Goal: Information Seeking & Learning: Learn about a topic

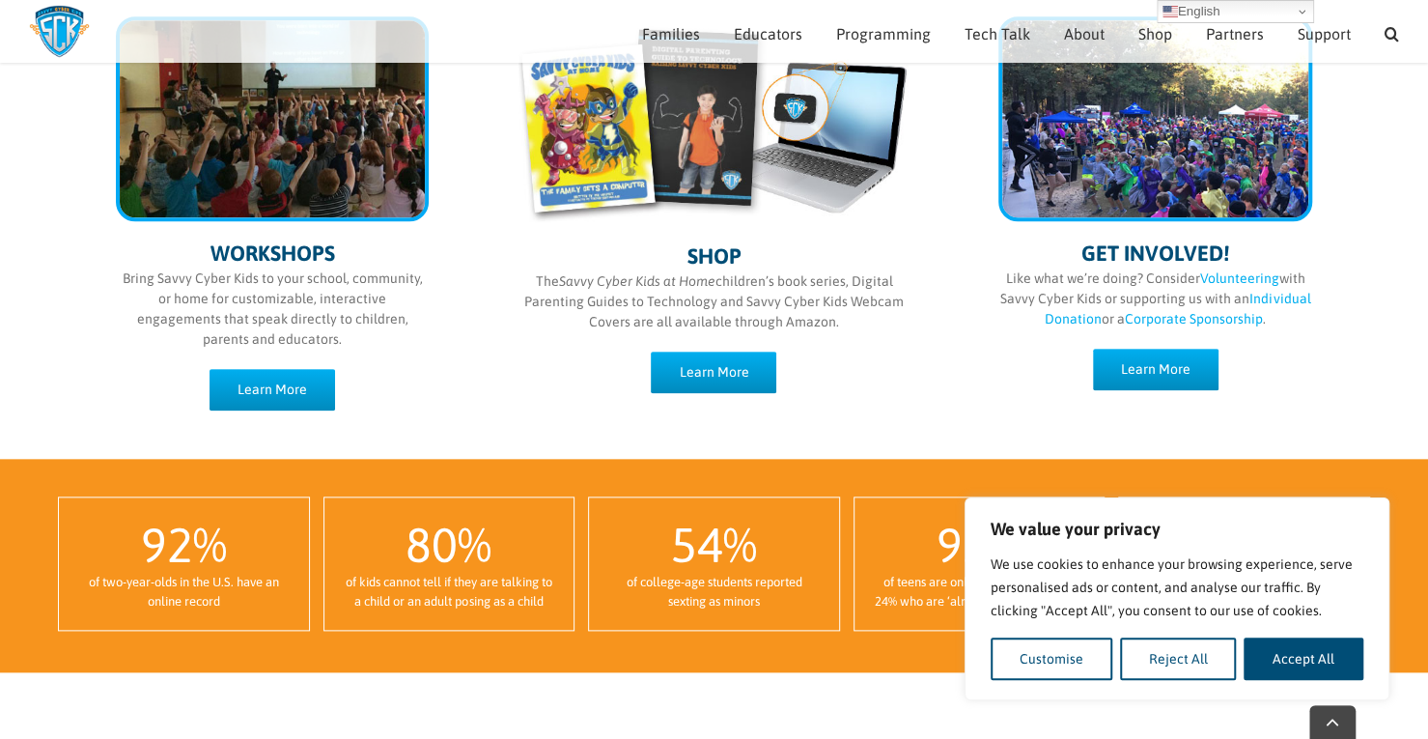
scroll to position [1051, 0]
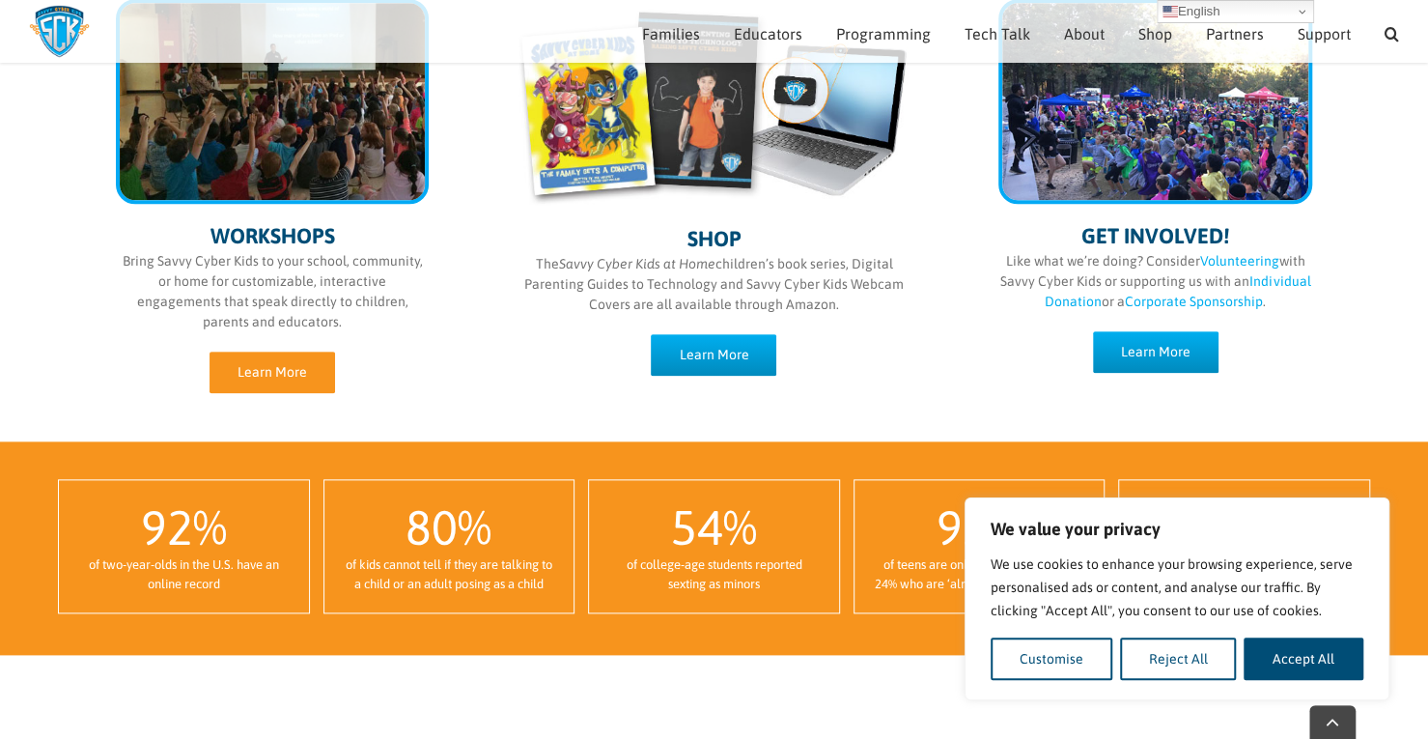
click at [287, 364] on span "Learn More" at bounding box center [273, 372] width 70 height 16
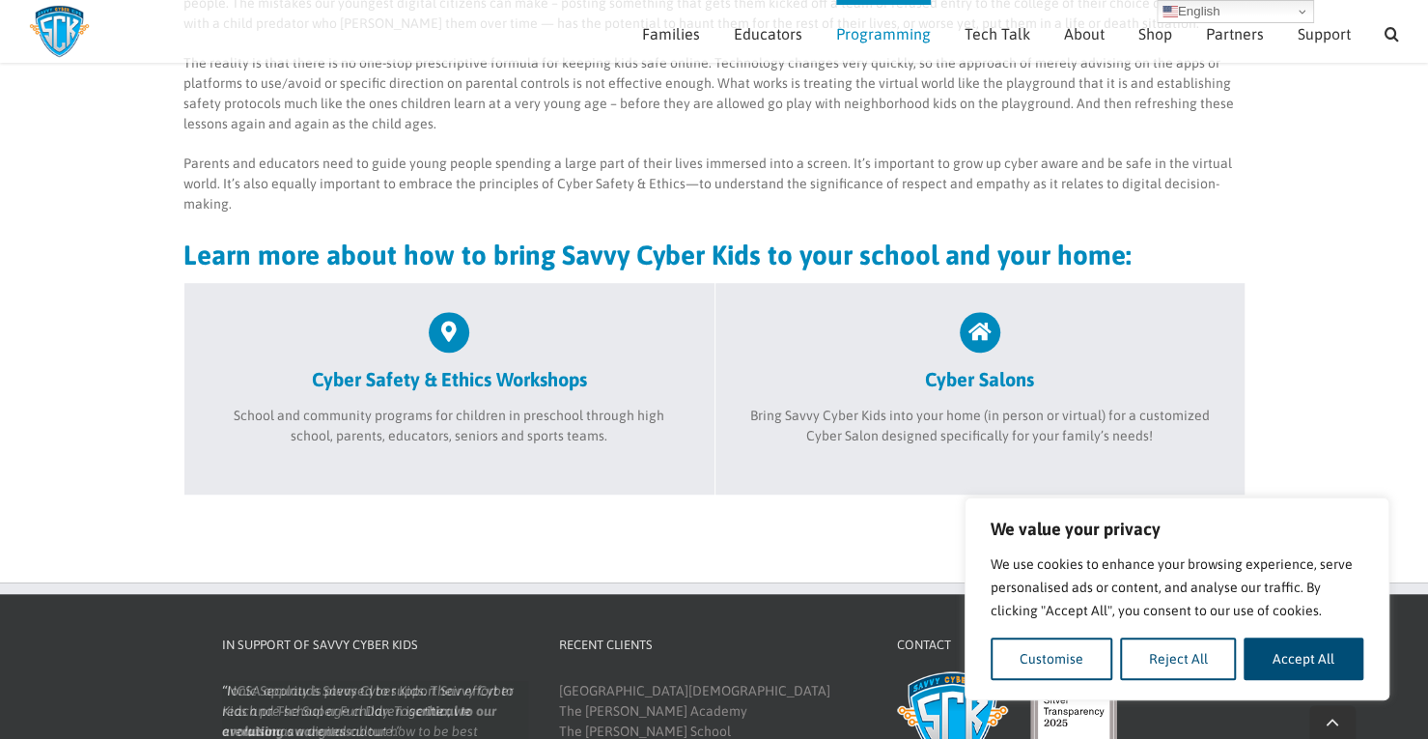
scroll to position [616, 0]
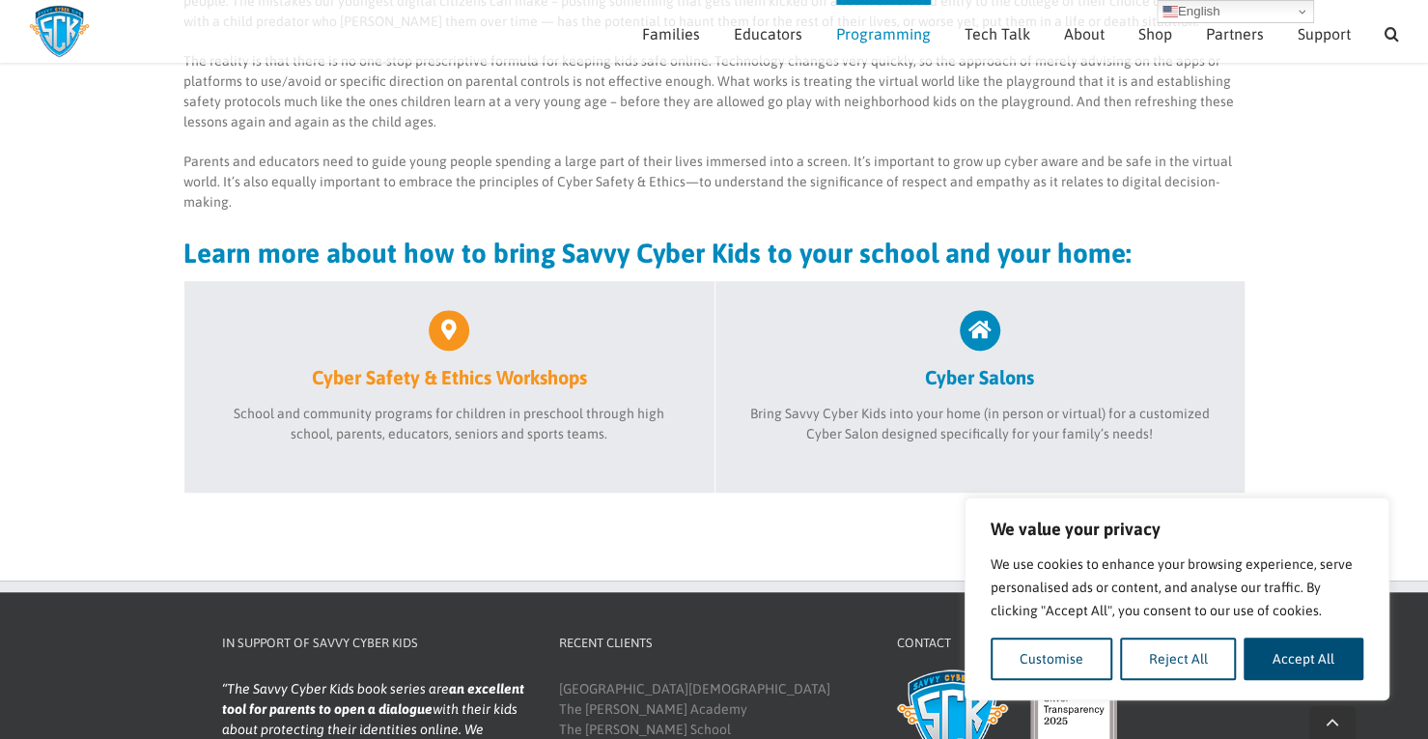
click at [565, 386] on h2 "Cyber Safety & Ethics Workshops" at bounding box center [449, 377] width 472 height 24
